Goal: Task Accomplishment & Management: Manage account settings

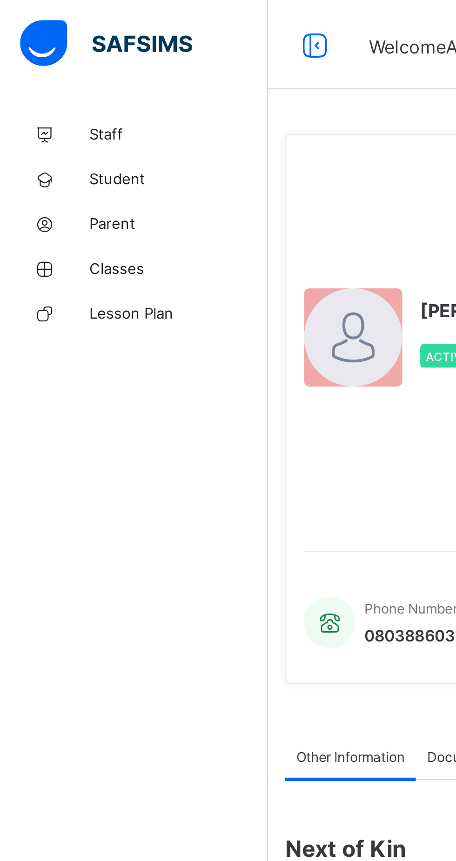
click at [43, 108] on span "Classes" at bounding box center [74, 111] width 74 height 7
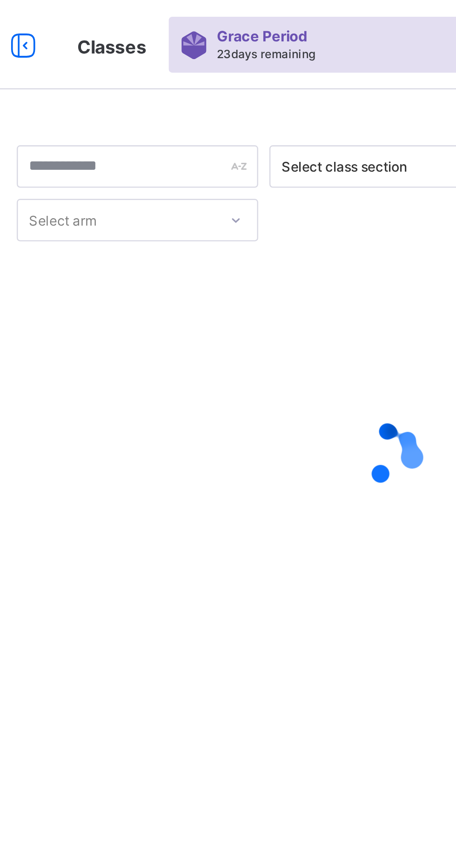
click at [257, 254] on div at bounding box center [283, 189] width 311 height 177
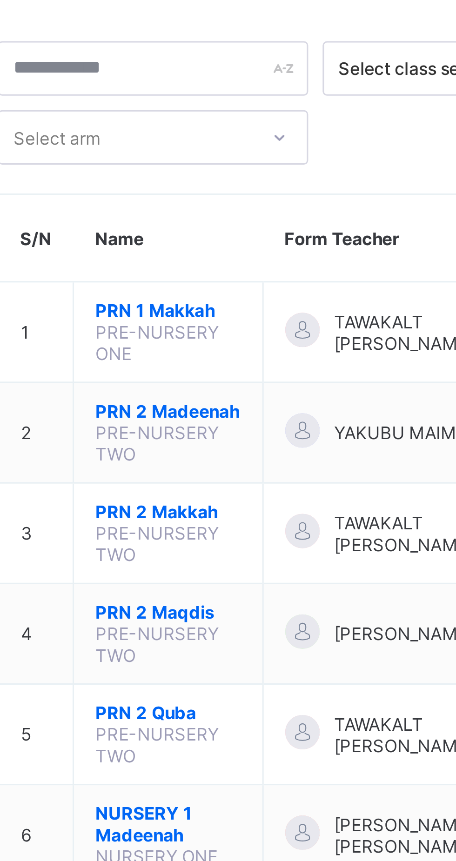
click at [172, 184] on span "PRN 2 Madeenah" at bounding box center [183, 180] width 47 height 7
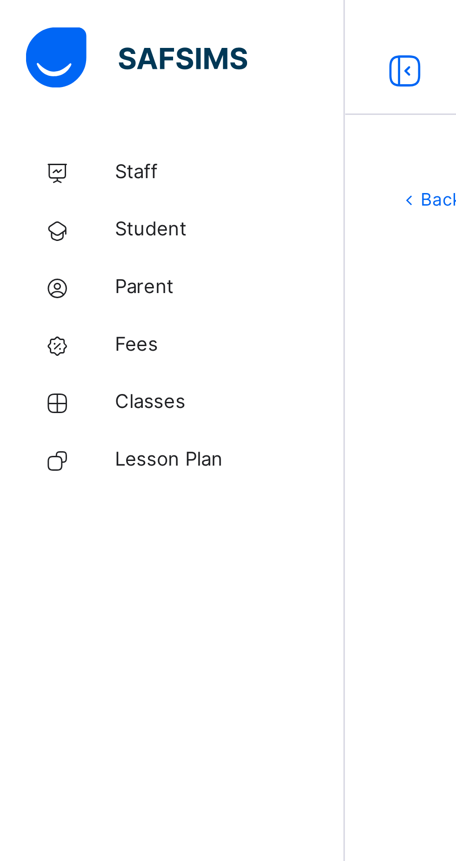
click at [46, 133] on span "Classes" at bounding box center [74, 130] width 74 height 9
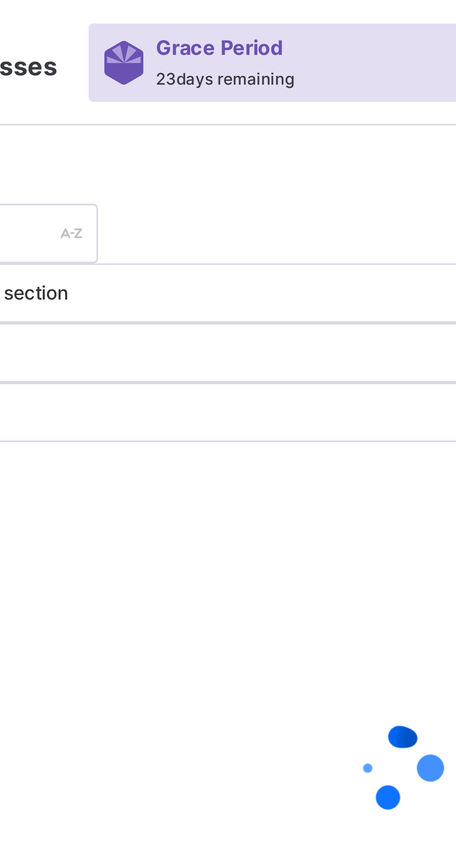
click at [213, 140] on div at bounding box center [283, 228] width 311 height 177
click at [215, 140] on div at bounding box center [283, 228] width 311 height 177
click at [218, 140] on div at bounding box center [283, 228] width 311 height 177
click at [216, 140] on div at bounding box center [283, 228] width 311 height 177
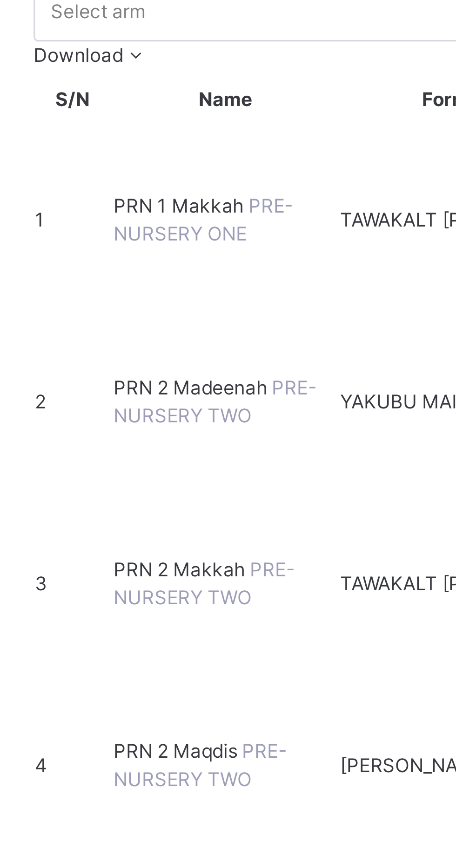
click at [168, 284] on span "PRN 2 Makkah" at bounding box center [172, 287] width 40 height 7
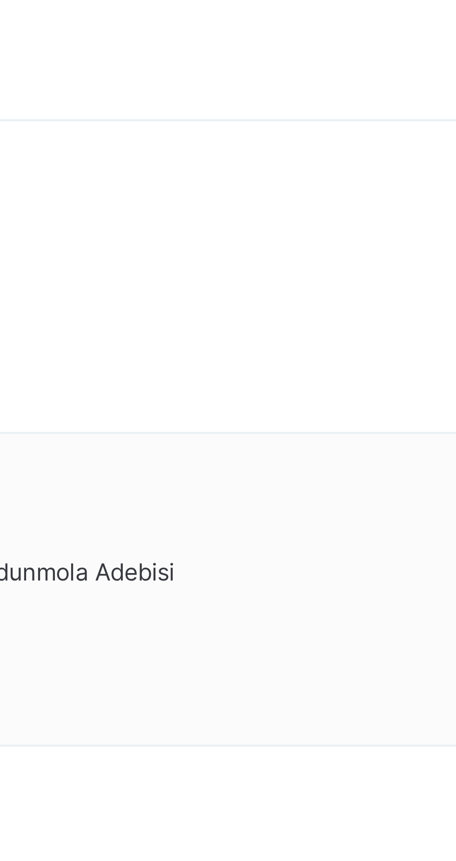
click at [351, 670] on icon at bounding box center [347, 673] width 8 height 7
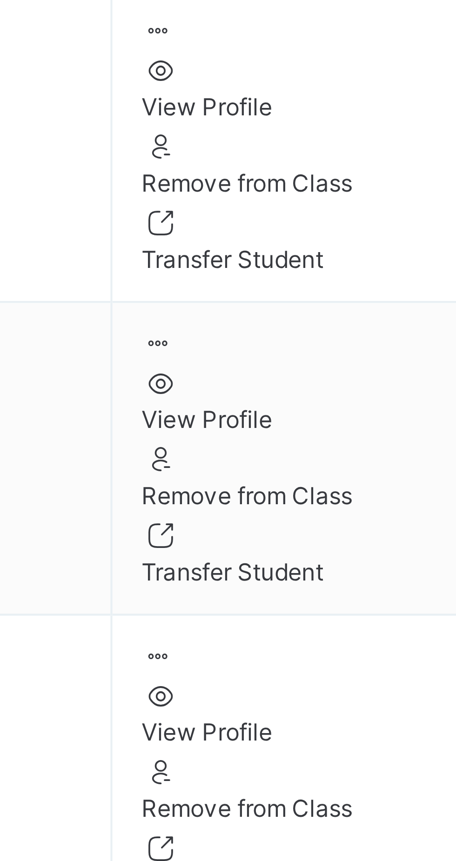
click at [382, 706] on div "Remove from Class" at bounding box center [387, 710] width 88 height 8
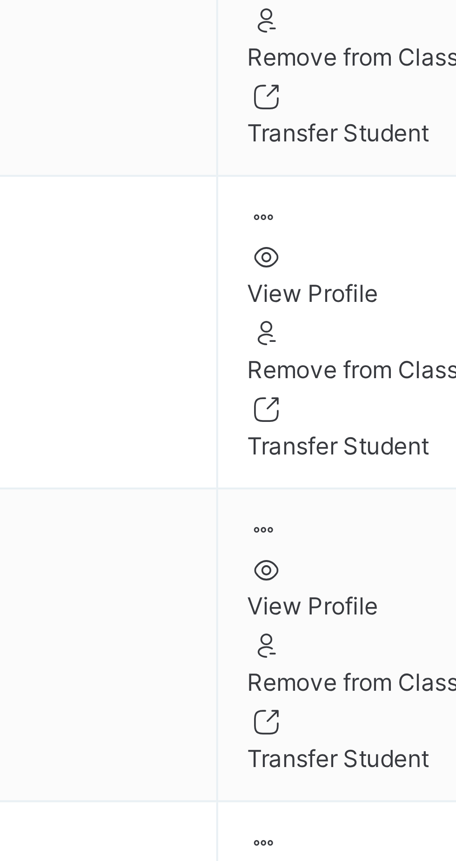
click at [346, 830] on span "Yes, Remove Student" at bounding box center [319, 834] width 55 height 8
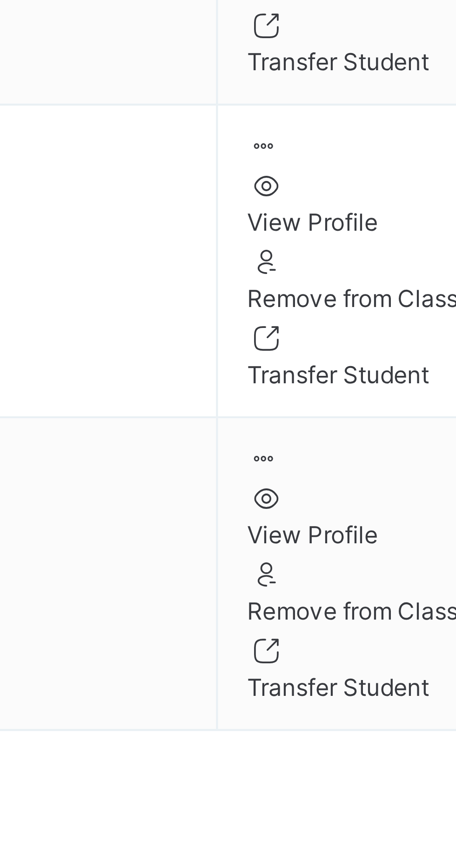
click at [354, 612] on div "Back / PRN 2 Makkah PRN 2 Makkah PRE-NURSERY TWO First Term 2025-2026 Class Mem…" at bounding box center [284, 430] width 344 height 861
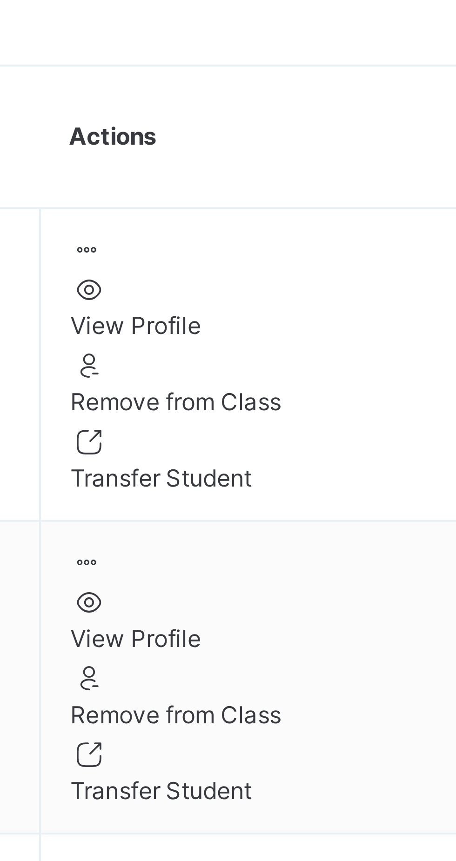
click at [351, 521] on icon at bounding box center [347, 524] width 8 height 7
click at [383, 575] on div "Transfer Student" at bounding box center [387, 579] width 88 height 8
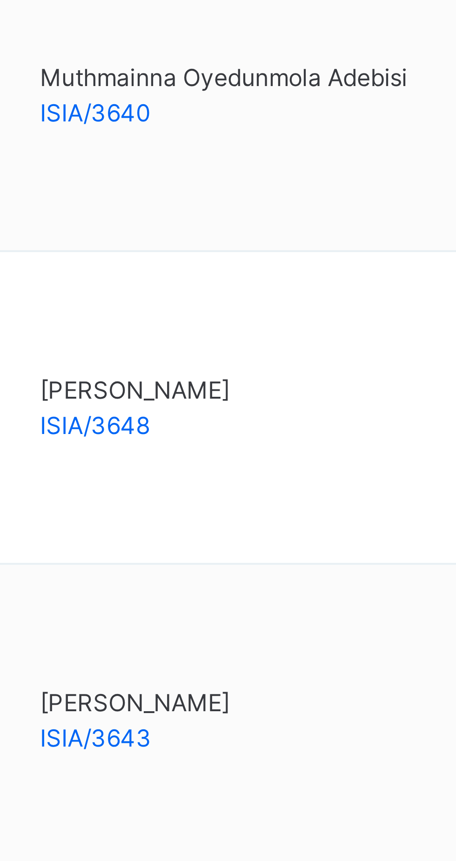
click at [240, 710] on div "Transferring to Select class Select... Cancel Transfer" at bounding box center [283, 735] width 311 height 50
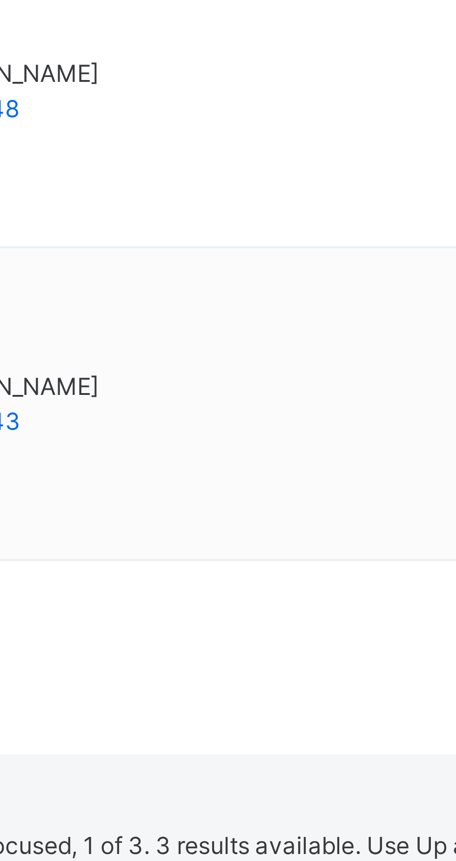
type input "**"
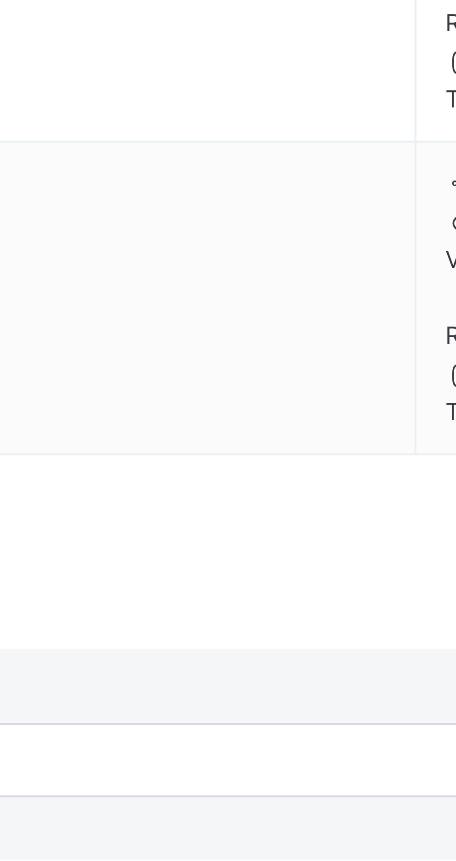
click at [162, 745] on div "Cancel" at bounding box center [145, 752] width 34 height 15
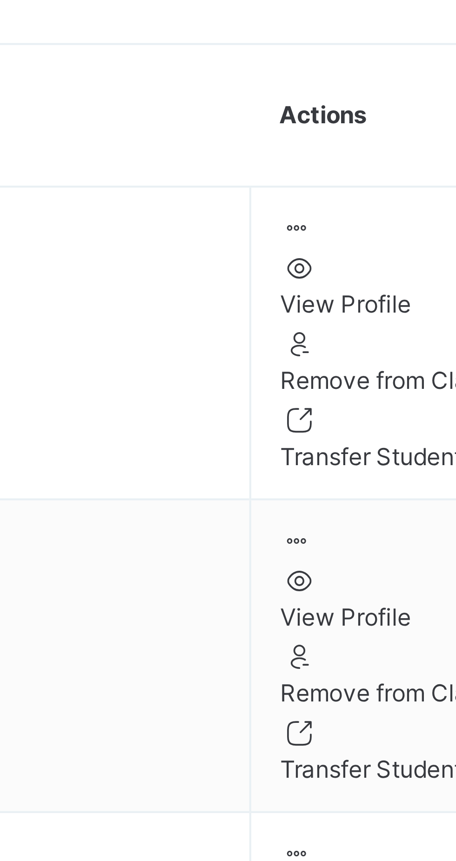
click at [351, 521] on icon at bounding box center [347, 524] width 8 height 7
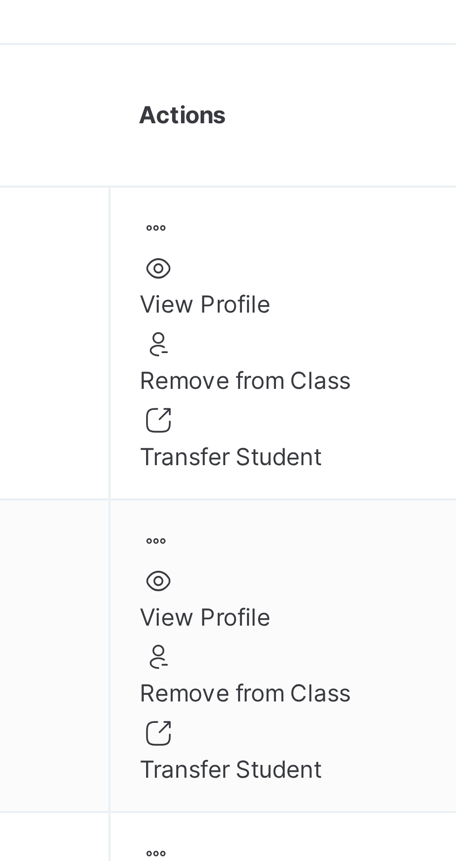
click at [374, 557] on div "Remove from Class" at bounding box center [387, 561] width 88 height 8
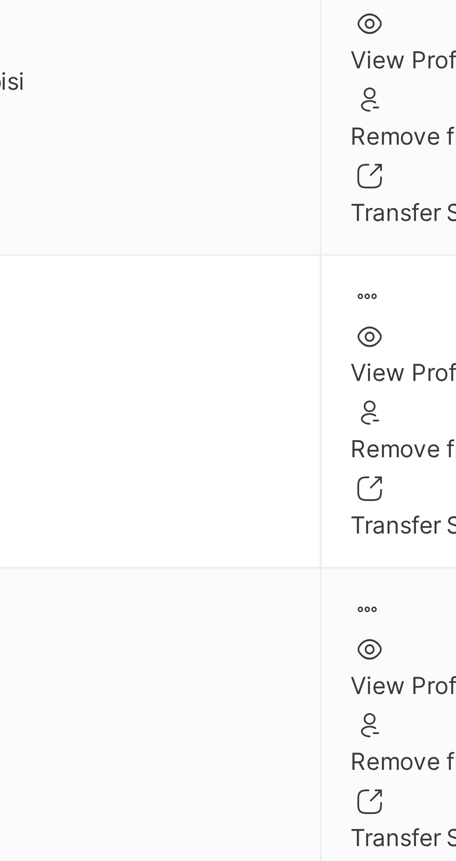
click at [323, 755] on span "Yes, Remove Student" at bounding box center [319, 759] width 55 height 8
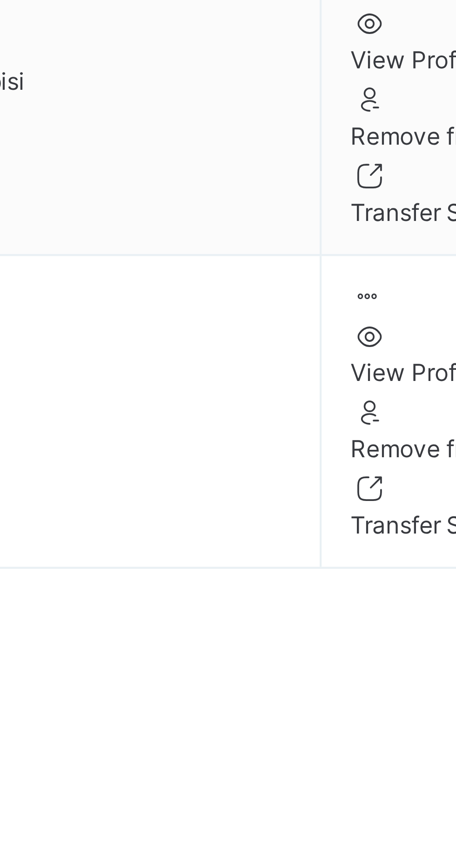
click at [264, 675] on div "Back / PRN 2 Makkah PRN 2 Makkah PRE-NURSERY TWO First Term 2025-2026 Class Mem…" at bounding box center [284, 430] width 344 height 861
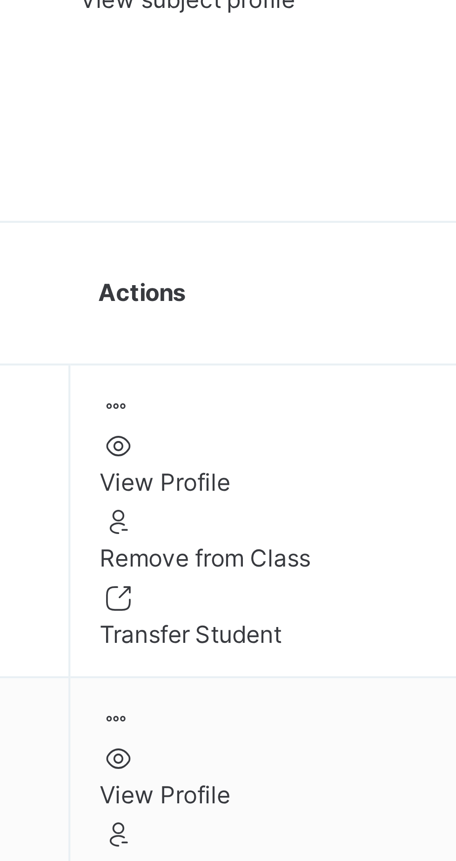
click at [351, 446] on icon at bounding box center [347, 449] width 8 height 7
click at [383, 482] on div "Remove from Class" at bounding box center [387, 486] width 88 height 8
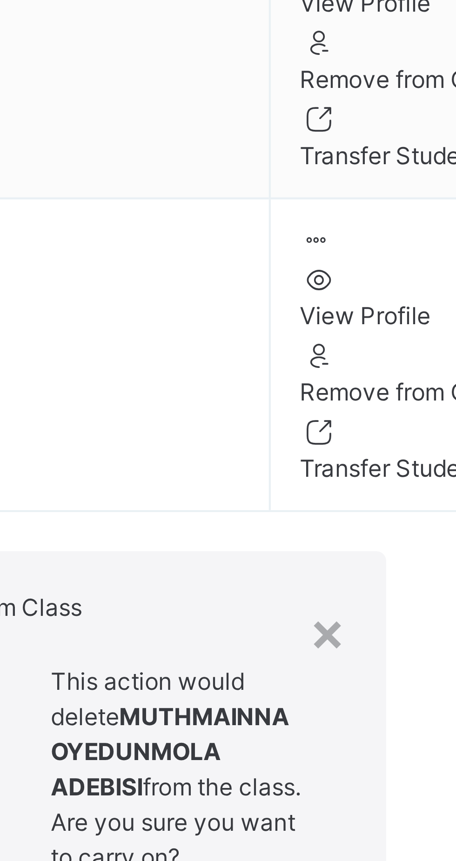
click at [329, 698] on span "Yes, Remove Student" at bounding box center [319, 702] width 55 height 8
click at [328, 709] on div "Yes, Remove Student" at bounding box center [284, 713] width 141 height 8
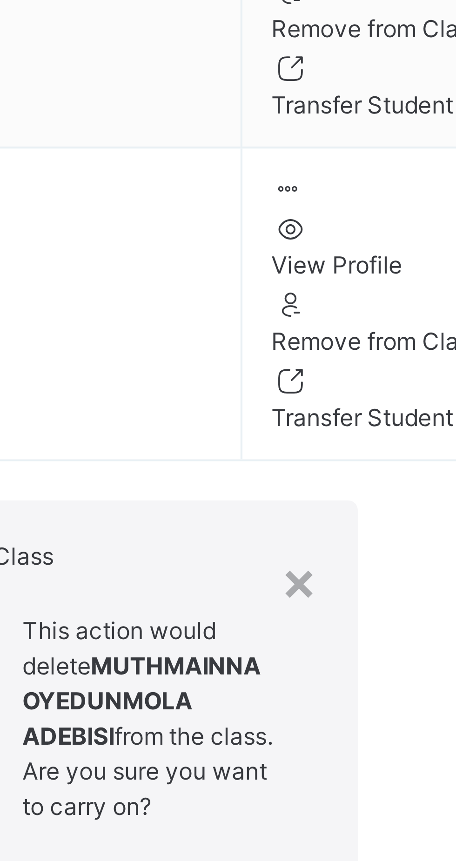
click at [331, 709] on div "Yes, Remove Student" at bounding box center [284, 713] width 141 height 8
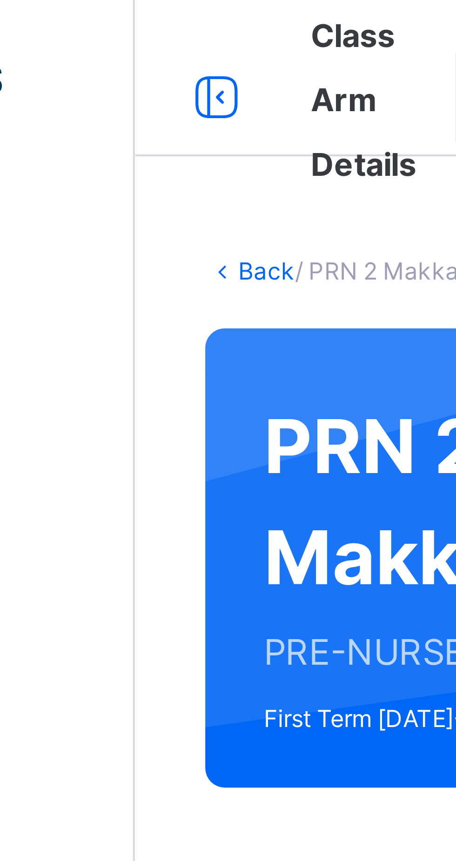
click at [140, 65] on link "Back" at bounding box center [142, 64] width 13 height 7
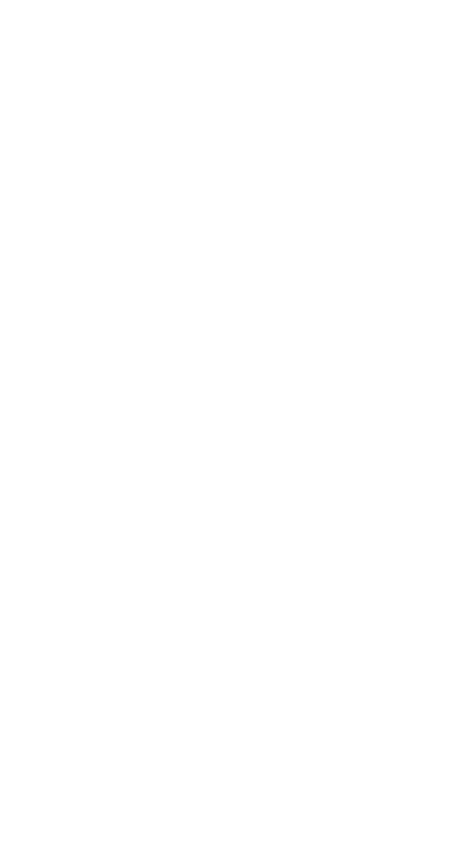
click at [348, 91] on span "Resume" at bounding box center [337, 86] width 21 height 8
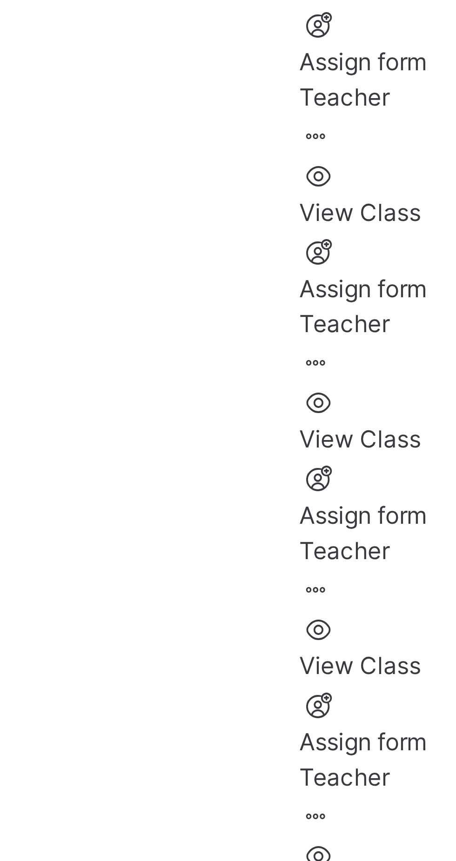
click at [418, 328] on ul "View Class Assign form Teacher" at bounding box center [424, 350] width 30 height 45
click at [400, 427] on td at bounding box center [395, 454] width 26 height 54
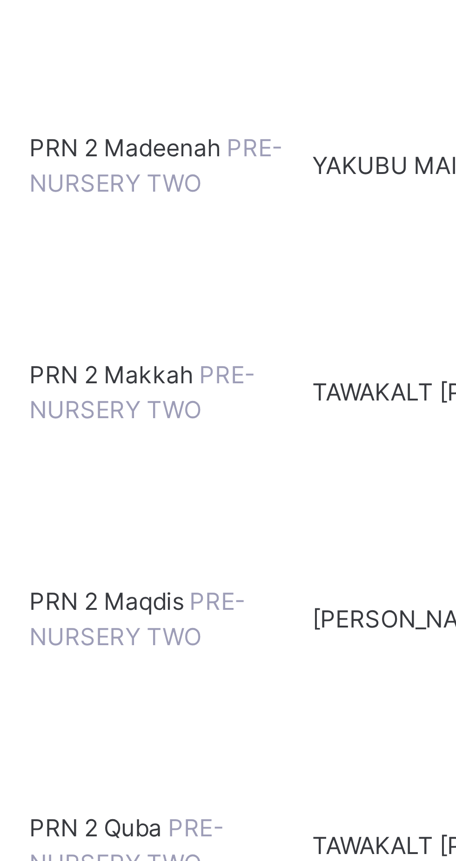
click at [168, 284] on span "PRN 2 Makkah" at bounding box center [172, 287] width 40 height 7
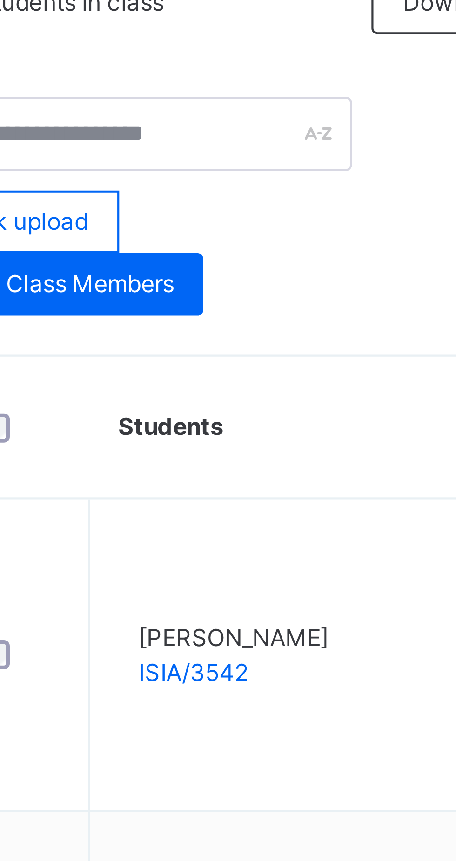
click at [317, 379] on icon at bounding box center [314, 375] width 8 height 7
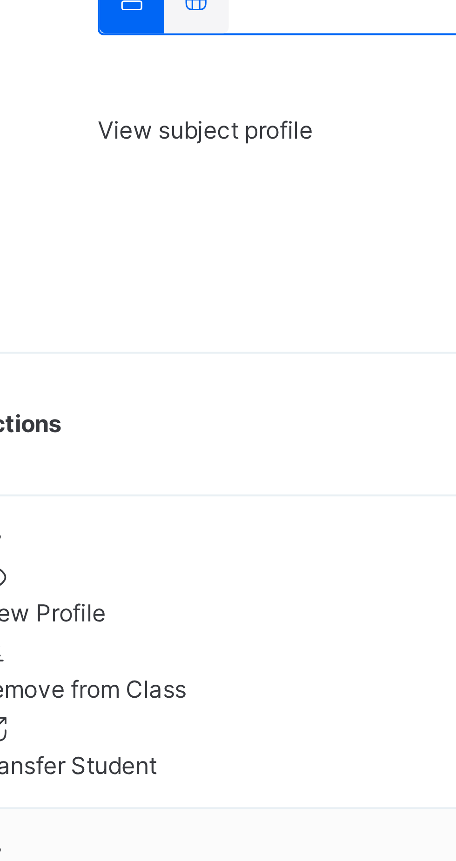
click at [377, 434] on div "Transfer Student" at bounding box center [371, 430] width 122 height 8
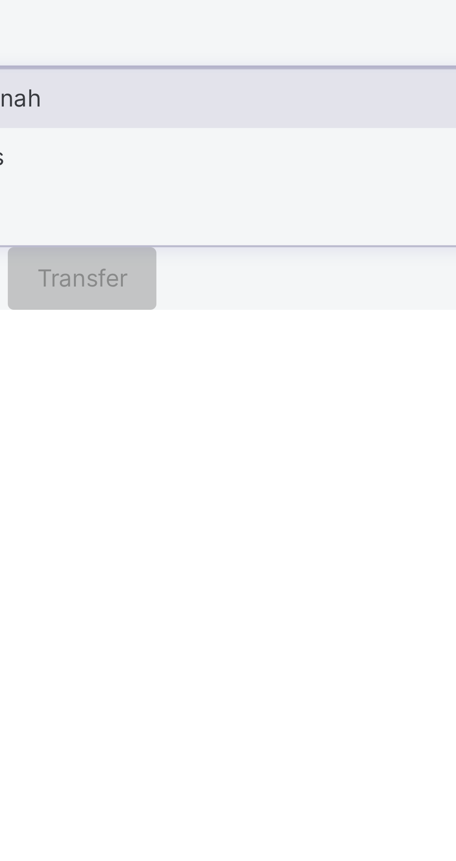
click at [206, 641] on div "PRN 2 Maqdis" at bounding box center [284, 634] width 310 height 14
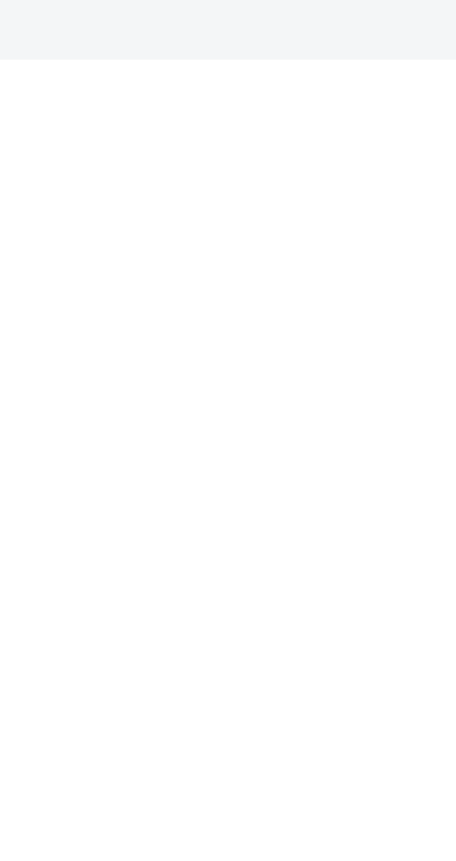
click at [195, 608] on span "Transfer" at bounding box center [184, 603] width 21 height 8
click at [162, 613] on span "Yes, Transfer" at bounding box center [145, 609] width 34 height 7
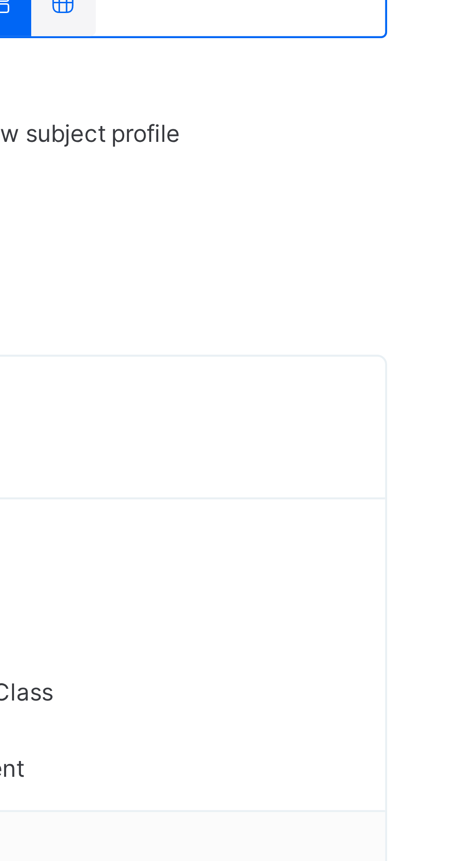
click at [390, 454] on ul "View Profile Remove from Class Transfer Student" at bounding box center [371, 481] width 122 height 54
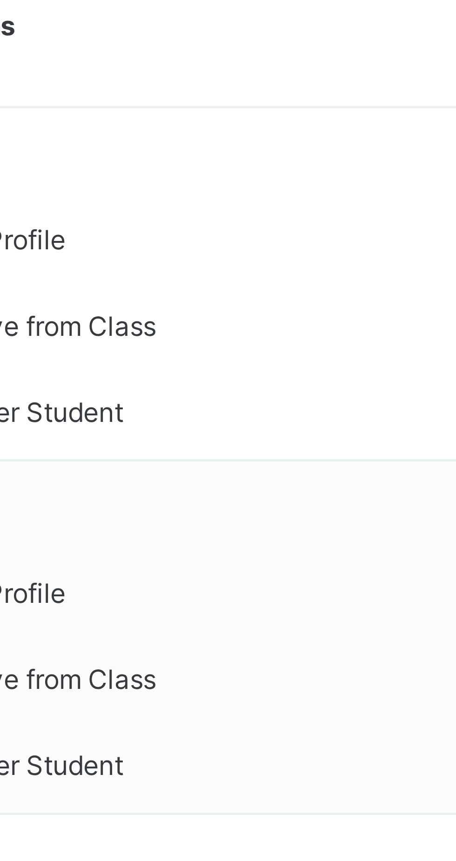
click at [392, 446] on div at bounding box center [371, 450] width 122 height 8
click at [352, 500] on div "Transfer Student" at bounding box center [371, 504] width 122 height 8
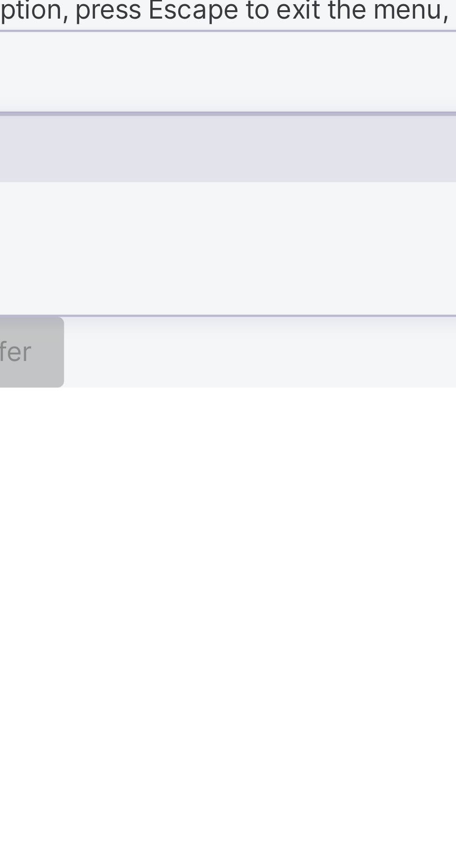
click at [237, 641] on div "PRN 2 Maqdis" at bounding box center [284, 634] width 310 height 14
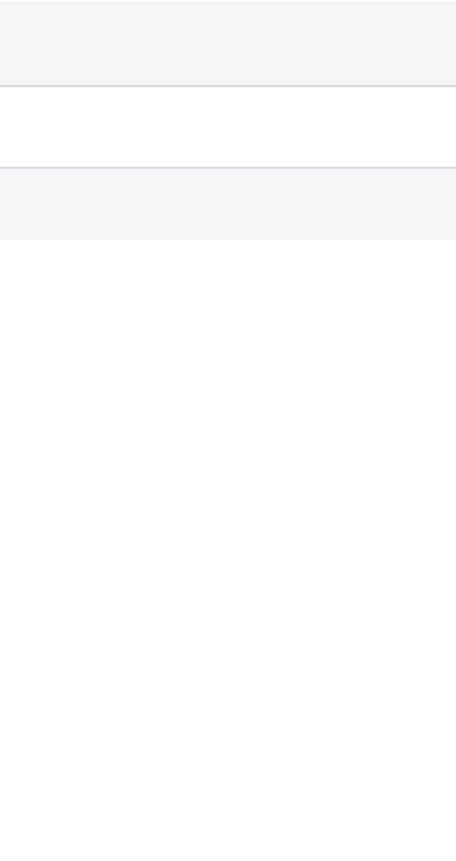
click at [195, 608] on span "Transfer" at bounding box center [184, 603] width 21 height 8
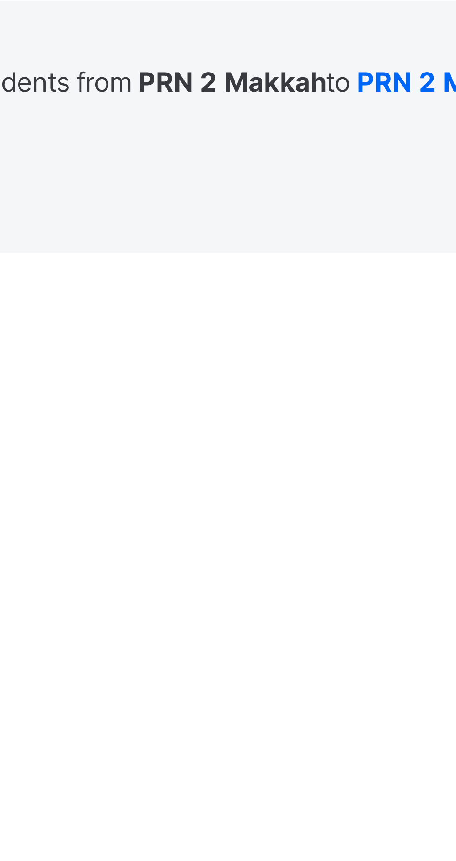
click at [162, 613] on span "Yes, Transfer" at bounding box center [145, 609] width 34 height 7
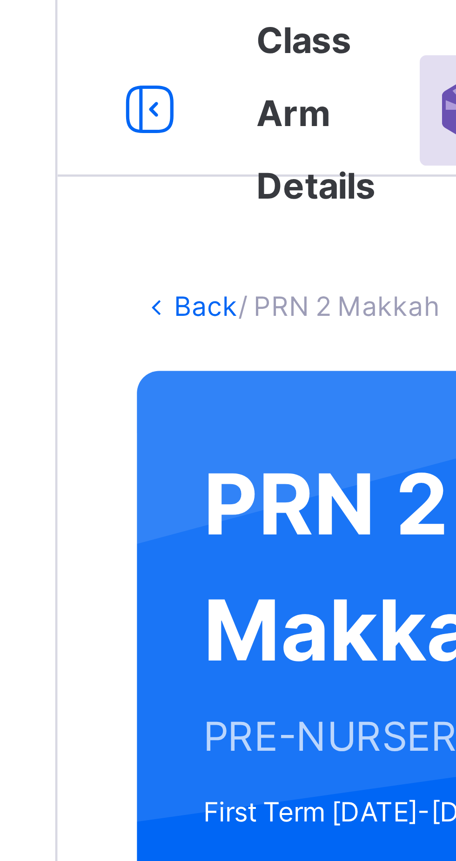
click at [144, 64] on link "Back" at bounding box center [142, 64] width 13 height 7
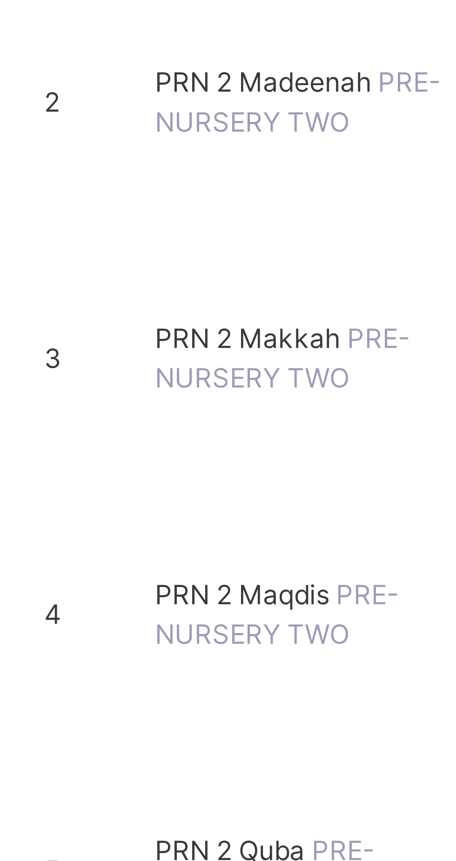
click at [171, 338] on span "PRN 2 Maqdis" at bounding box center [171, 341] width 38 height 7
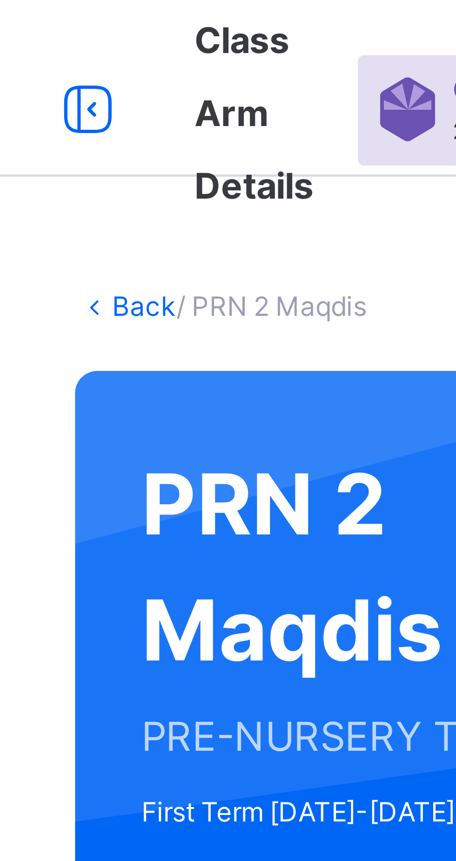
click at [137, 63] on link "Back" at bounding box center [142, 64] width 13 height 7
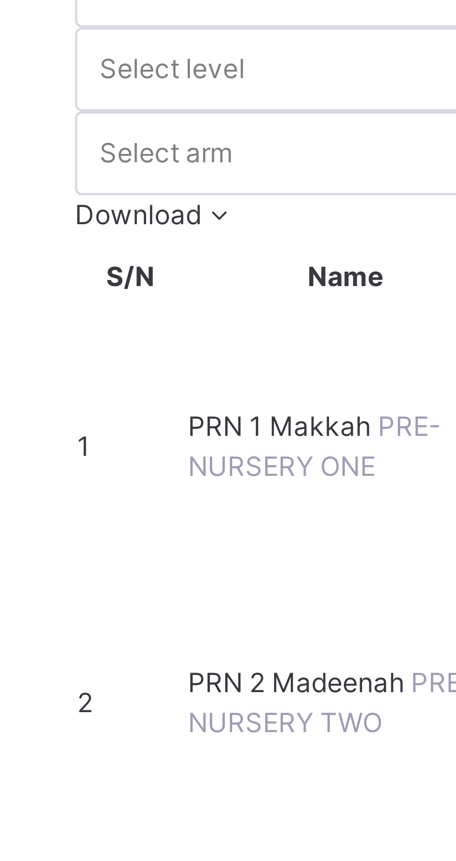
click at [173, 176] on span "PRN 1 Makkah" at bounding box center [172, 179] width 40 height 7
